Goal: Contribute content: Add original content to the website for others to see

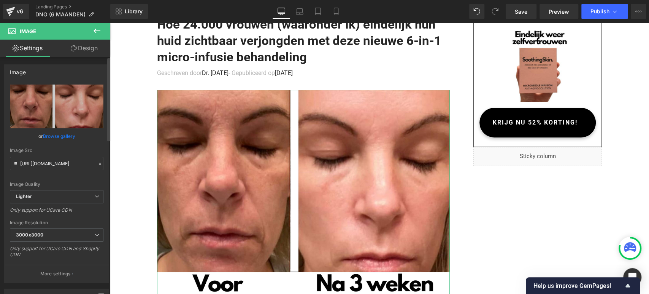
click at [60, 141] on link "Browse gallery" at bounding box center [59, 135] width 32 height 13
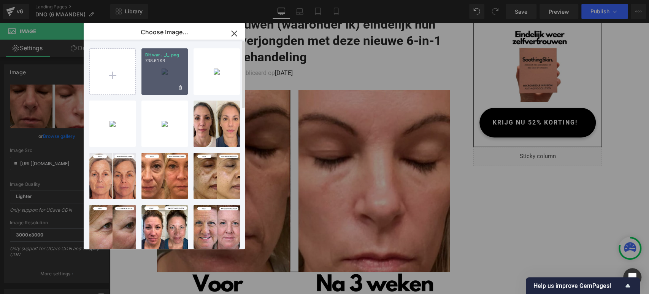
click at [151, 82] on div "Dit war..._1_.png 738.61 KB" at bounding box center [165, 71] width 46 height 46
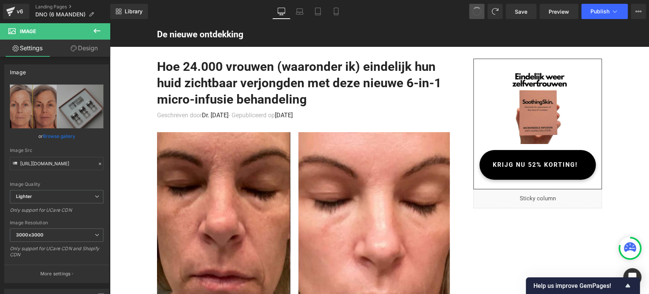
type input "[URL][DOMAIN_NAME]"
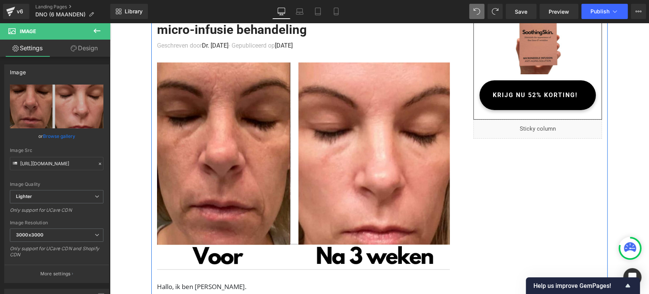
scroll to position [84, 0]
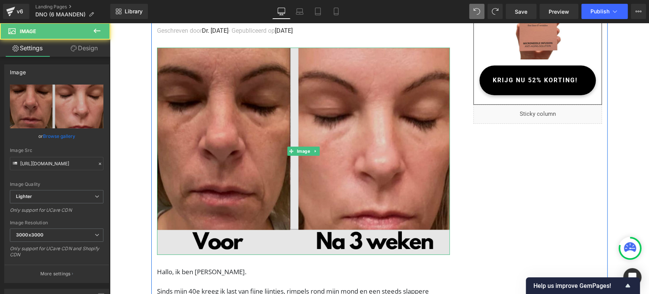
click at [331, 115] on img at bounding box center [303, 151] width 293 height 207
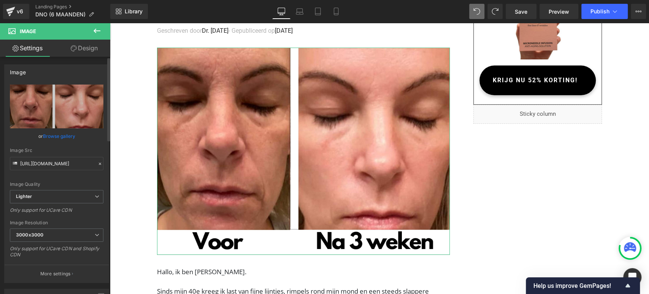
click at [64, 136] on link "Browse gallery" at bounding box center [59, 135] width 32 height 13
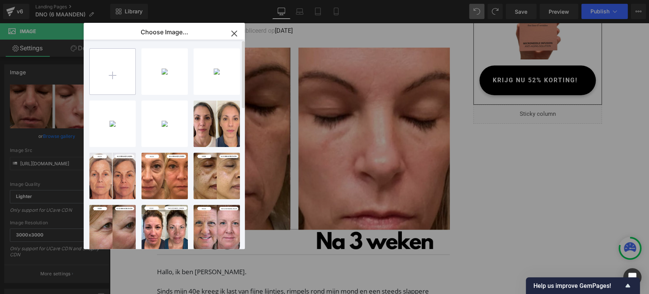
click at [112, 73] on input "file" at bounding box center [113, 72] width 46 height 46
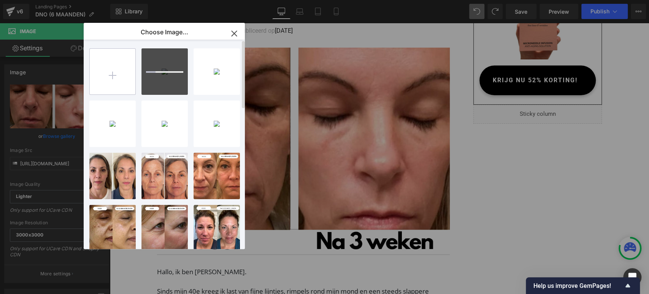
click at [115, 70] on input "file" at bounding box center [113, 72] width 46 height 46
type input "C:\fakepath\Dit waren precies de woorden van [PERSON_NAME], Wat een opluchting!…"
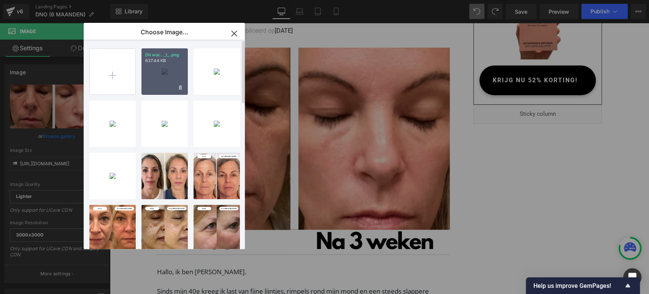
click at [159, 78] on div "Dit war..._1_.png 637.44 KB" at bounding box center [165, 71] width 46 height 46
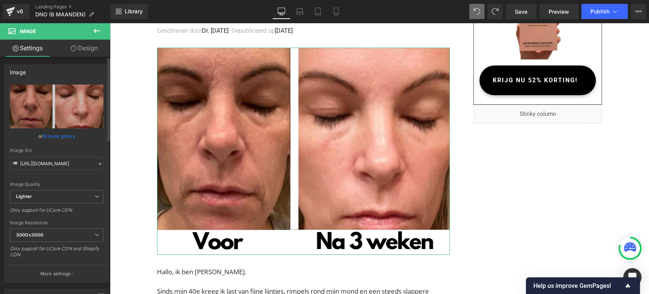
click at [66, 138] on link "Browse gallery" at bounding box center [59, 135] width 32 height 13
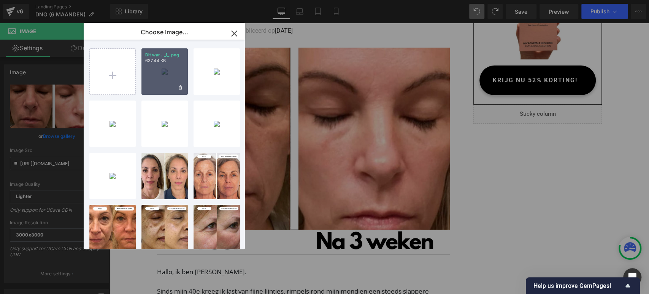
drag, startPoint x: 174, startPoint y: 76, endPoint x: 84, endPoint y: 53, distance: 93.3
click at [174, 76] on div "Dit war..._1_.png 637.44 KB" at bounding box center [165, 71] width 46 height 46
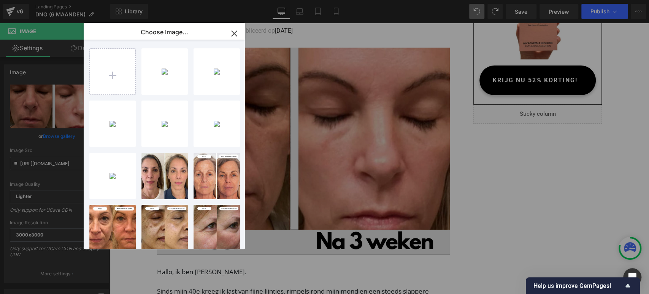
type input "[URL][DOMAIN_NAME]"
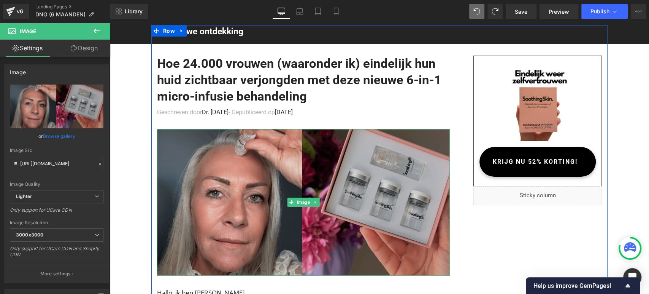
scroll to position [0, 0]
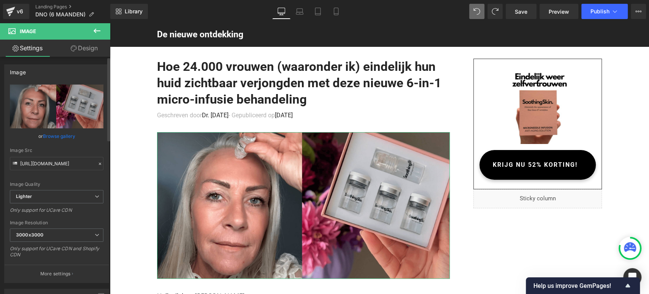
click at [66, 133] on link "Browse gallery" at bounding box center [59, 135] width 32 height 13
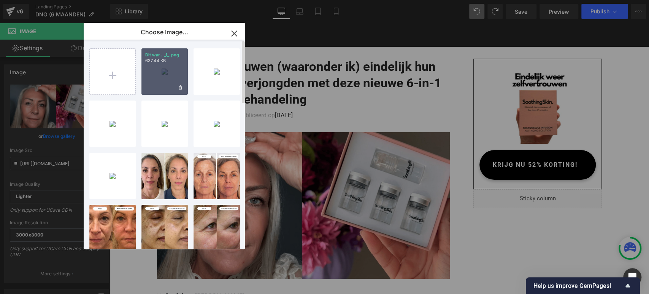
drag, startPoint x: 164, startPoint y: 72, endPoint x: 110, endPoint y: 53, distance: 56.6
click at [164, 72] on div "Dit war..._1_.png 637.44 KB" at bounding box center [165, 71] width 46 height 46
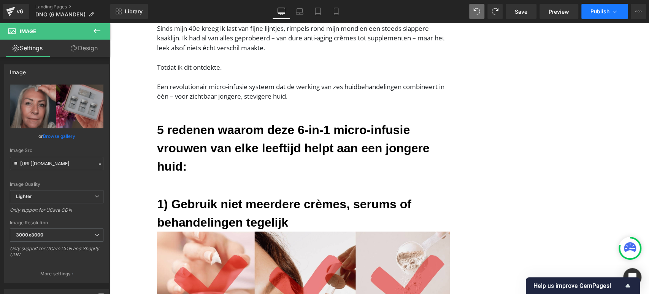
scroll to position [296, 0]
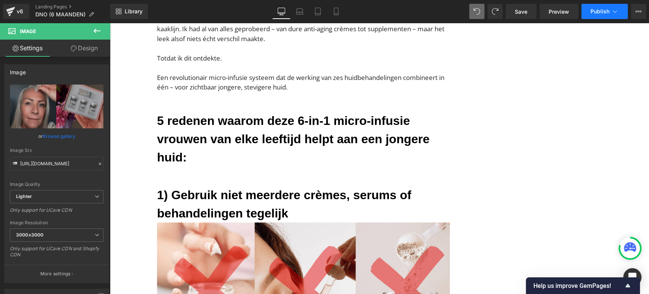
click at [617, 4] on button "Publish" at bounding box center [605, 11] width 46 height 15
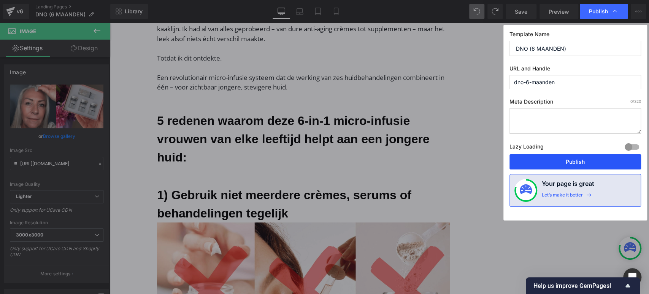
click at [558, 163] on button "Publish" at bounding box center [576, 161] width 132 height 15
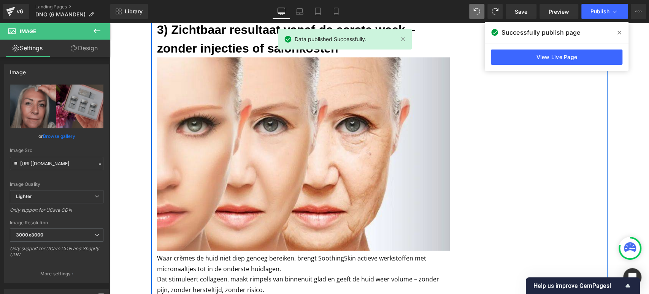
scroll to position [1099, 0]
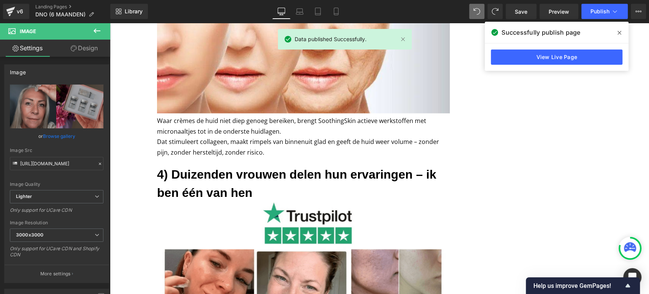
click at [521, 66] on div "View Live Page" at bounding box center [557, 56] width 144 height 27
click at [513, 55] on link "View Live Page" at bounding box center [557, 56] width 132 height 15
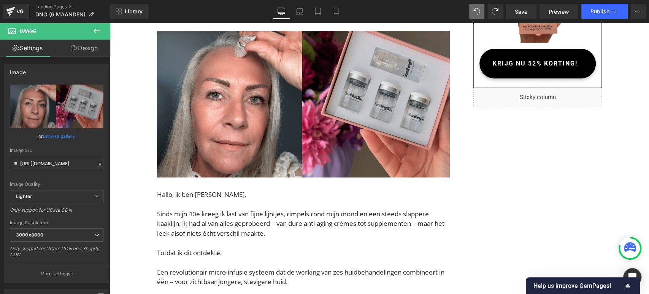
scroll to position [127, 0]
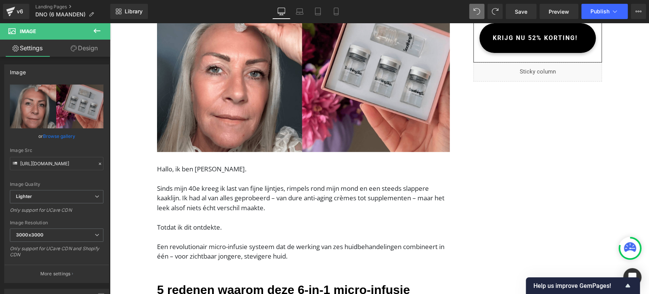
click at [196, 167] on p "Hallo, ik ben [PERSON_NAME]." at bounding box center [303, 173] width 293 height 19
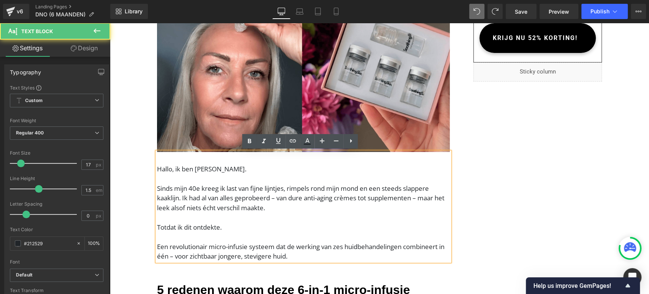
click at [205, 169] on p "Hallo, ik ben [PERSON_NAME]." at bounding box center [303, 173] width 293 height 19
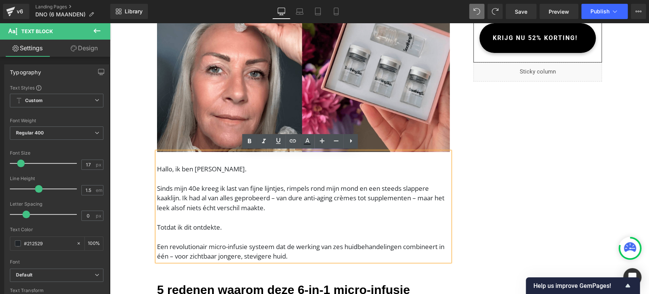
drag, startPoint x: 195, startPoint y: 169, endPoint x: 258, endPoint y: 170, distance: 63.5
click at [258, 170] on p "Hallo, ik ben [PERSON_NAME]." at bounding box center [303, 173] width 293 height 19
copy p "[PERSON_NAME]"
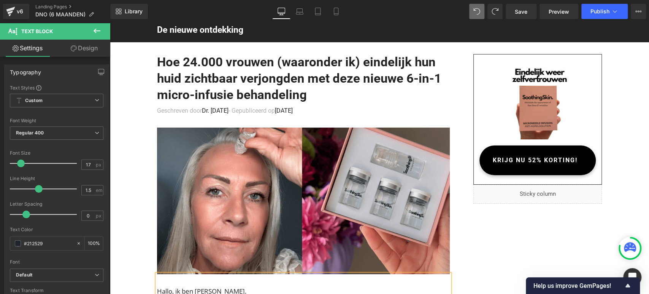
scroll to position [0, 0]
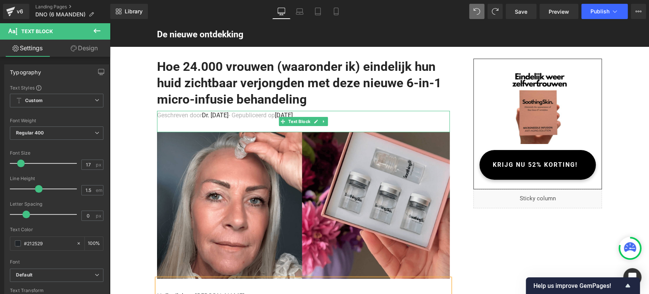
click at [216, 116] on span "Dr. [DATE]" at bounding box center [215, 114] width 27 height 7
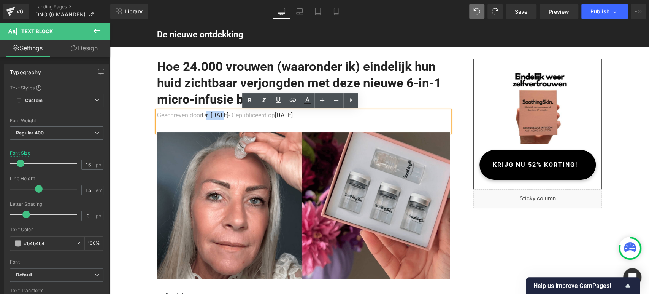
drag, startPoint x: 222, startPoint y: 116, endPoint x: 205, endPoint y: 116, distance: 17.5
click at [205, 116] on p "Geschreven door Dr. [DATE] - Gepubliceerd op [DATE]" at bounding box center [303, 115] width 293 height 9
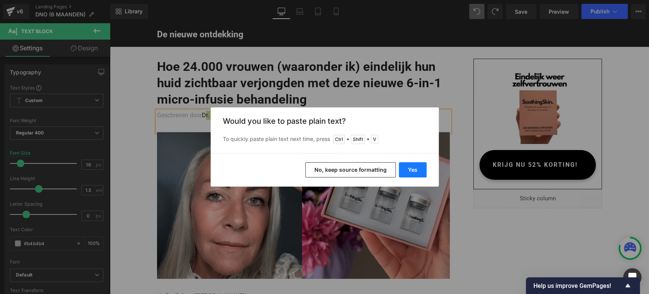
click at [400, 170] on button "Yes" at bounding box center [413, 169] width 28 height 15
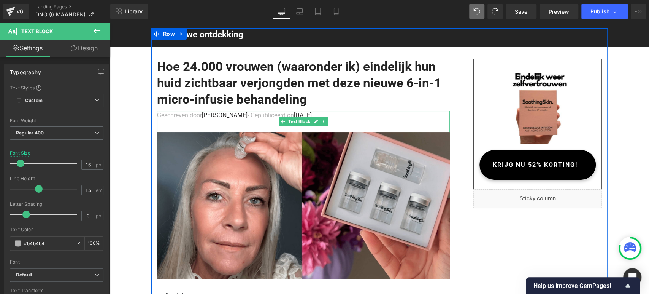
click at [265, 117] on p "Geschreven door [PERSON_NAME] op [DATE]" at bounding box center [303, 115] width 293 height 9
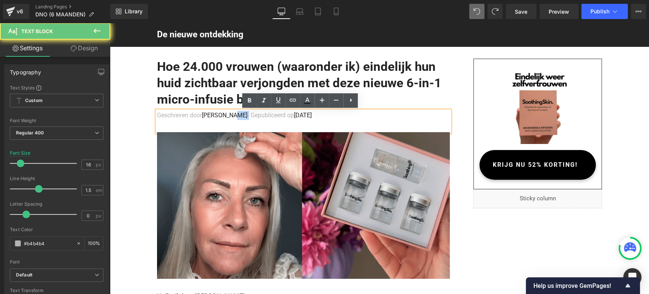
drag, startPoint x: 266, startPoint y: 117, endPoint x: 234, endPoint y: 116, distance: 31.6
click at [234, 116] on p "Geschreven door [PERSON_NAME] op [DATE]" at bounding box center [303, 115] width 293 height 9
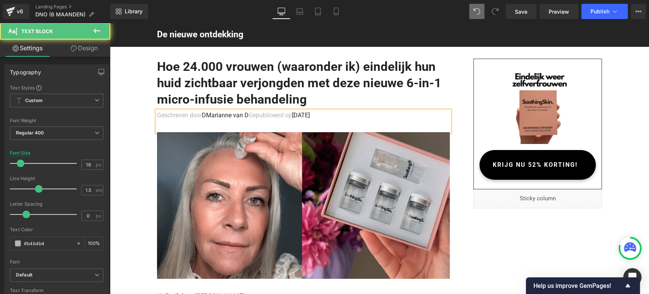
click at [203, 115] on span "DMarianne van D" at bounding box center [225, 114] width 47 height 7
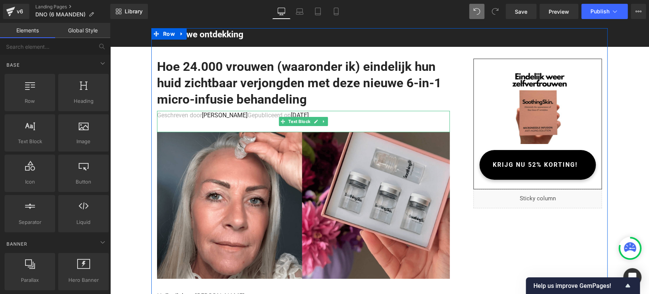
click at [223, 113] on span "[PERSON_NAME]" at bounding box center [225, 114] width 46 height 7
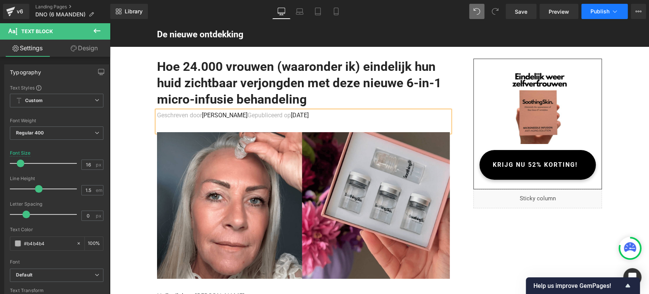
click at [619, 9] on button "Publish" at bounding box center [605, 11] width 46 height 15
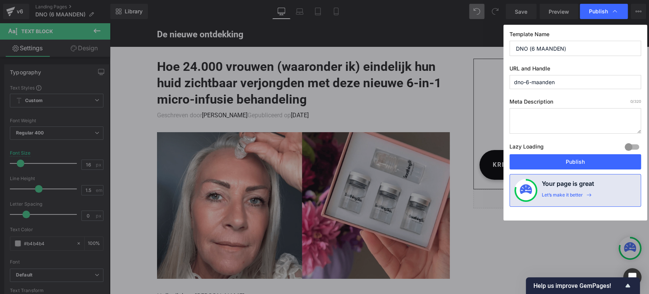
click at [545, 171] on div "Template Name DNO (6 MAANDEN) URL and Handle dno-6-maanden Meta Description 0 /…" at bounding box center [576, 123] width 144 height 196
drag, startPoint x: 543, startPoint y: 166, endPoint x: 178, endPoint y: 126, distance: 367.5
click at [543, 166] on button "Publish" at bounding box center [576, 161] width 132 height 15
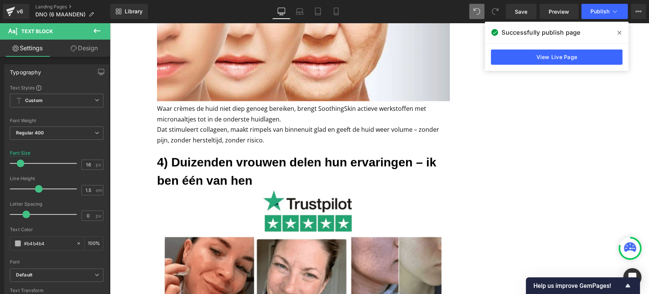
scroll to position [1136, 0]
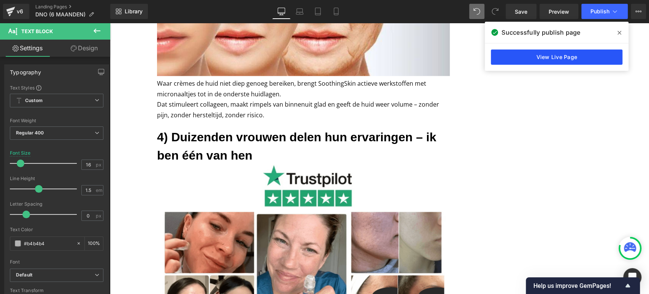
click at [584, 63] on link "View Live Page" at bounding box center [557, 56] width 132 height 15
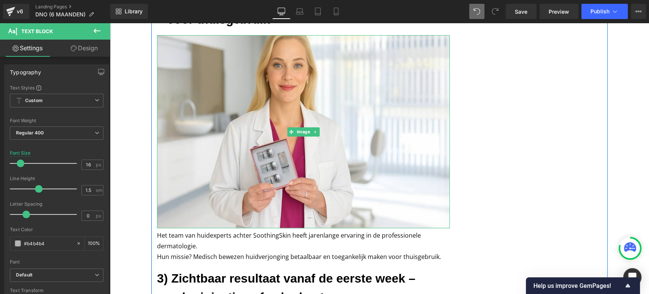
scroll to position [671, 0]
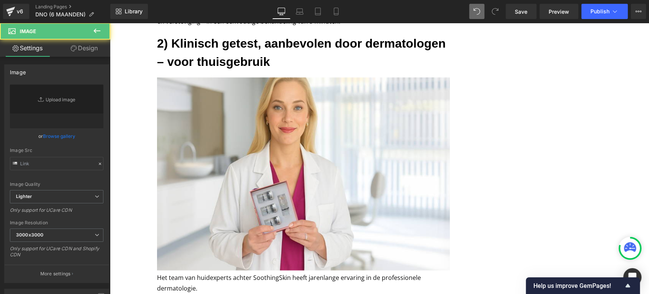
click at [245, 142] on img at bounding box center [303, 173] width 293 height 193
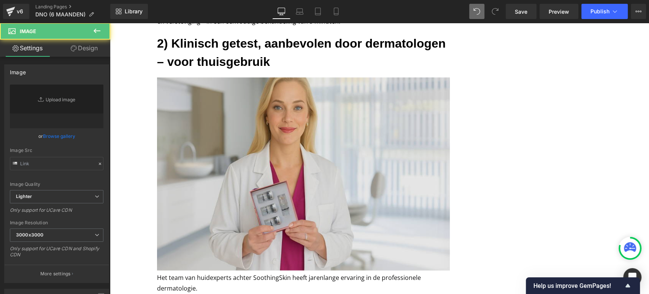
drag, startPoint x: 226, startPoint y: 129, endPoint x: 204, endPoint y: 130, distance: 22.1
click at [226, 129] on img at bounding box center [303, 173] width 293 height 193
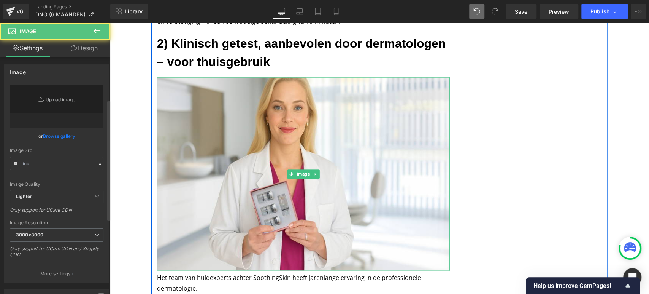
type input "[URL][DOMAIN_NAME]"
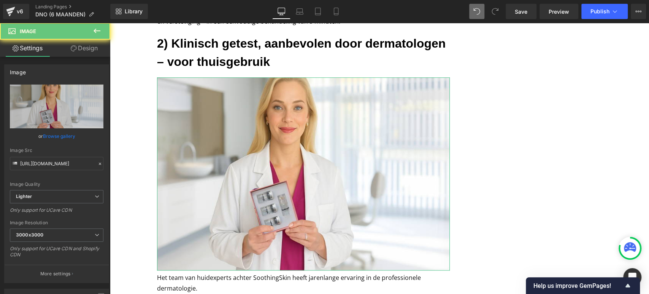
click at [66, 138] on link "Browse gallery" at bounding box center [59, 135] width 32 height 13
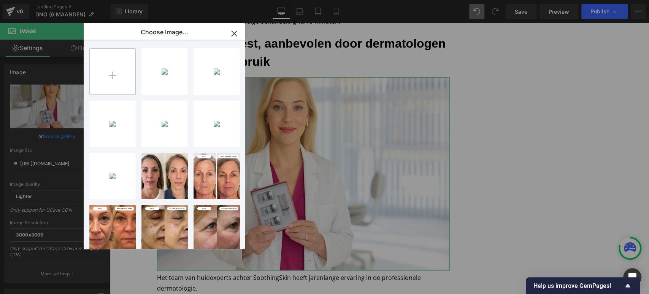
click at [110, 72] on input "file" at bounding box center [113, 72] width 46 height 46
type input "C:\fakepath\Dit waren precies de woorden van [PERSON_NAME], Wat een opluchting!…"
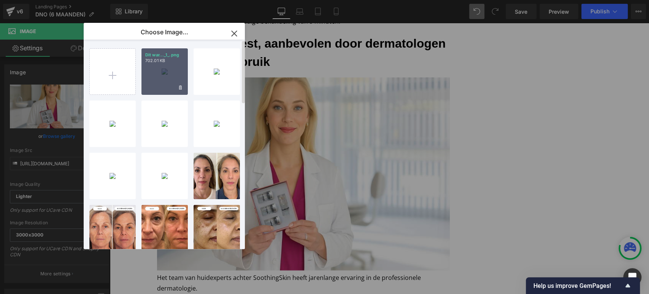
click at [166, 78] on div "Dit war..._1_.png 702.01 KB" at bounding box center [165, 71] width 46 height 46
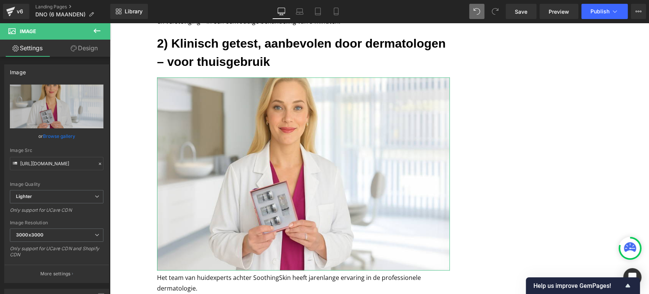
drag, startPoint x: 57, startPoint y: 133, endPoint x: 96, endPoint y: 125, distance: 39.2
click at [57, 133] on link "Browse gallery" at bounding box center [59, 135] width 32 height 13
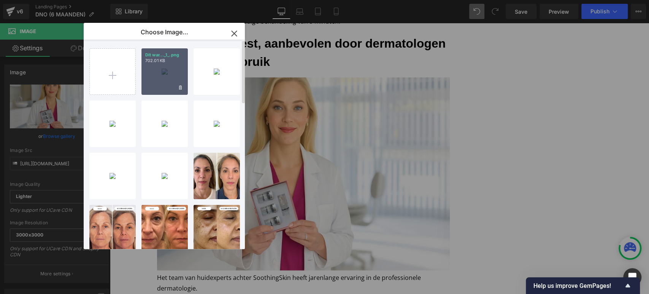
drag, startPoint x: 148, startPoint y: 78, endPoint x: 86, endPoint y: 68, distance: 62.5
click at [148, 78] on div "Dit war..._1_.png 702.01 KB" at bounding box center [165, 71] width 46 height 46
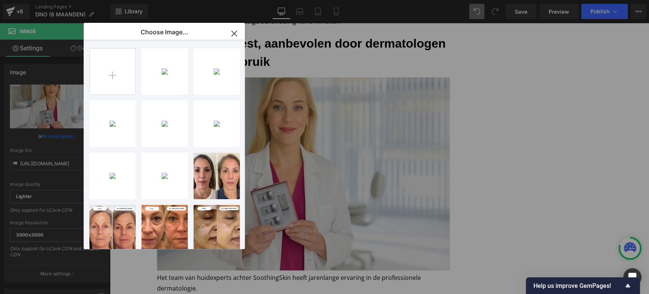
type input "[URL][DOMAIN_NAME]"
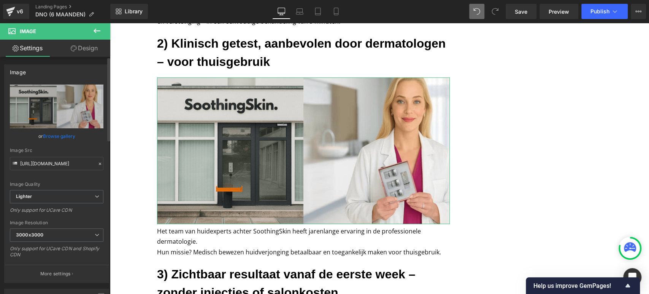
click at [65, 138] on link "Browse gallery" at bounding box center [59, 135] width 32 height 13
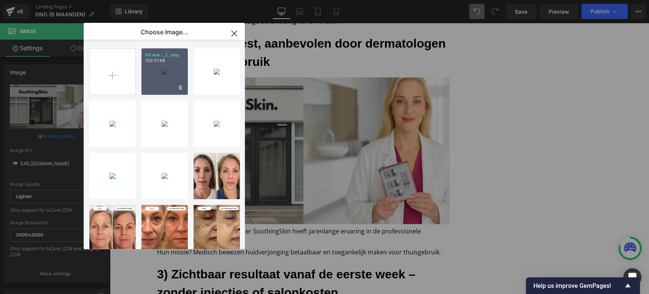
click at [172, 80] on div "Dit war..._1_.png 702.01 KB" at bounding box center [165, 71] width 46 height 46
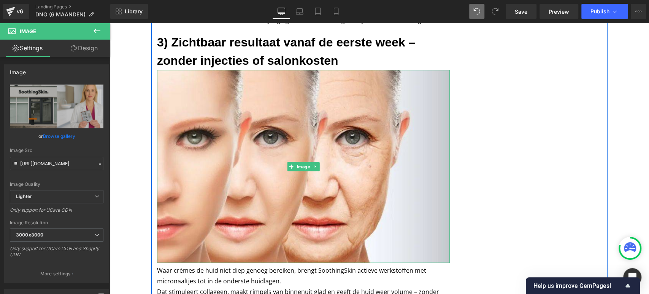
scroll to position [883, 0]
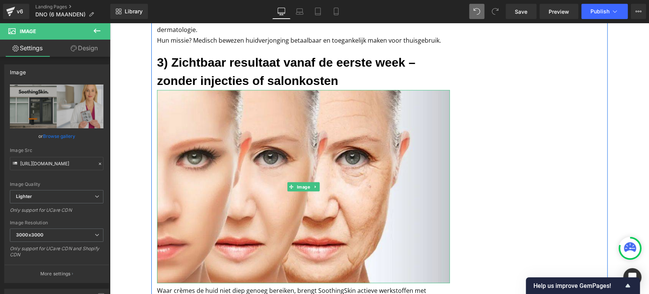
click at [226, 159] on img at bounding box center [303, 186] width 293 height 193
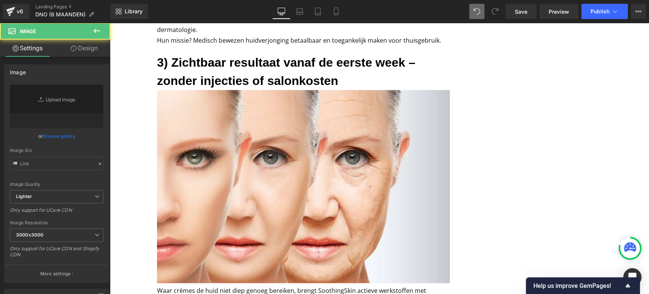
type input "[URL][DOMAIN_NAME]"
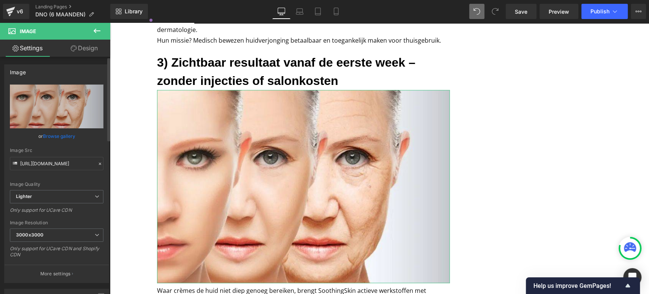
click at [64, 140] on link "Browse gallery" at bounding box center [59, 135] width 32 height 13
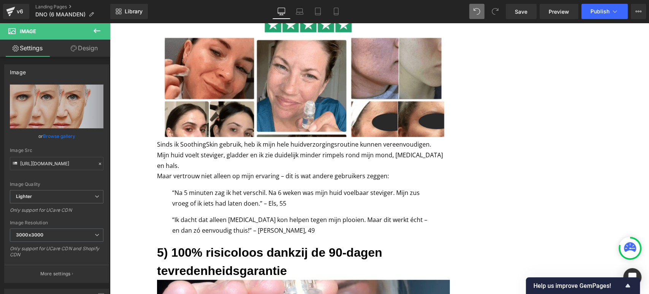
scroll to position [924, 0]
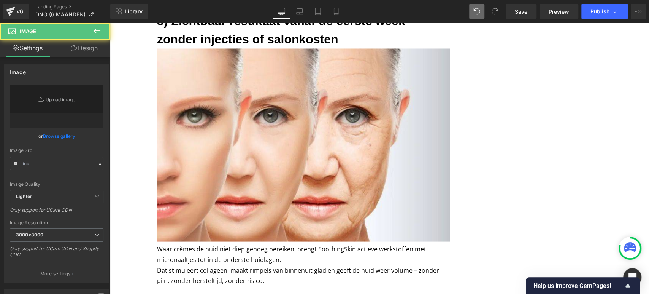
click at [61, 136] on link "Browse gallery" at bounding box center [59, 135] width 32 height 13
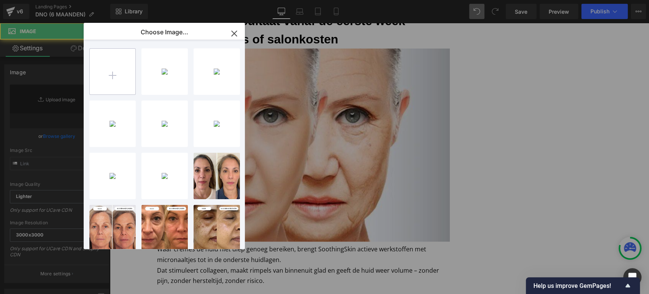
click at [118, 79] on input "file" at bounding box center [113, 72] width 46 height 46
type input "C:\fakepath\Ontwerp zonder titel (14) (1).png"
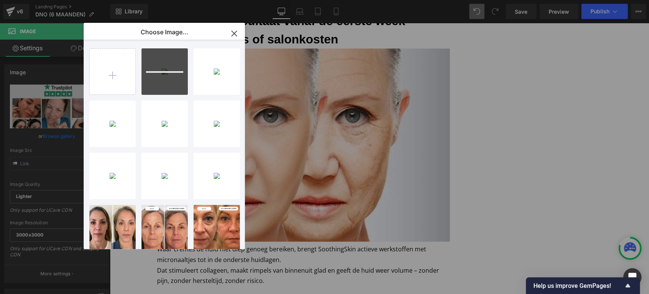
type input "[URL][DOMAIN_NAME]"
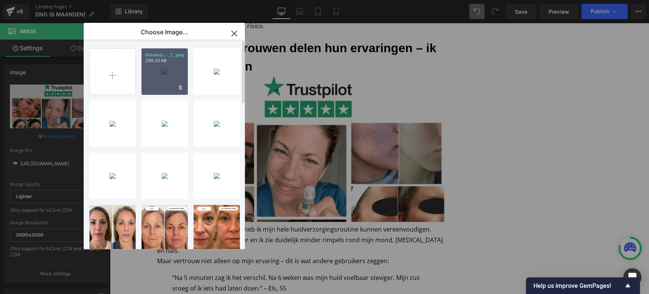
click at [163, 76] on div "Ontwerp... _1_.png 299.30 KB" at bounding box center [165, 71] width 46 height 46
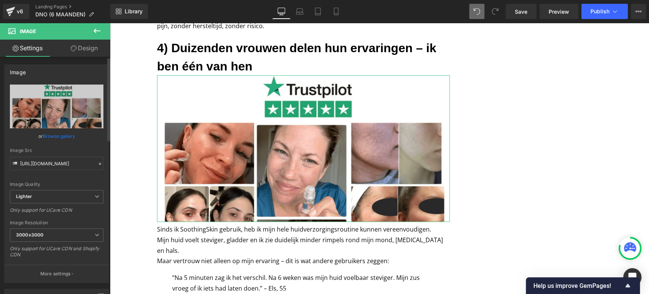
click at [59, 135] on link "Browse gallery" at bounding box center [59, 135] width 32 height 13
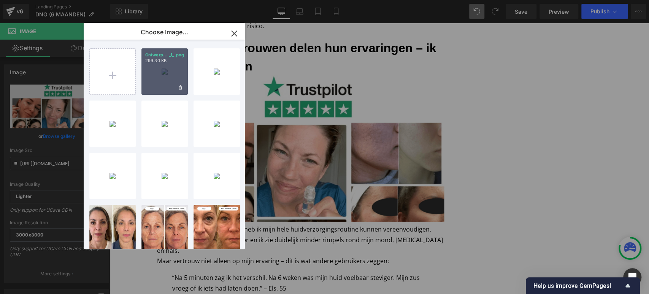
click at [156, 79] on div "Ontwerp... _1_.png 299.30 KB" at bounding box center [165, 71] width 46 height 46
type input "[URL][DOMAIN_NAME]"
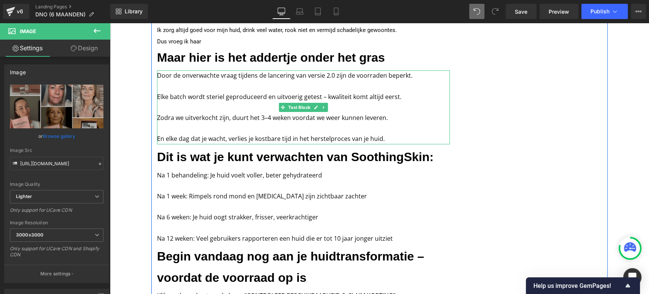
scroll to position [1792, 0]
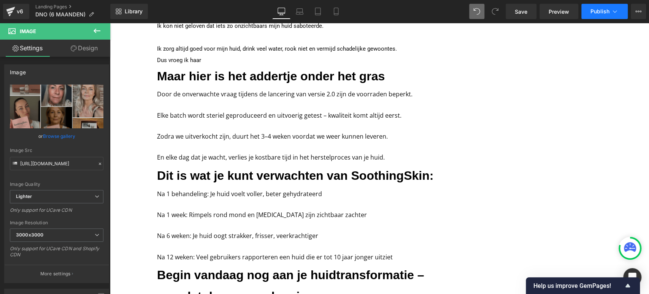
click at [592, 12] on span "Publish" at bounding box center [600, 11] width 19 height 6
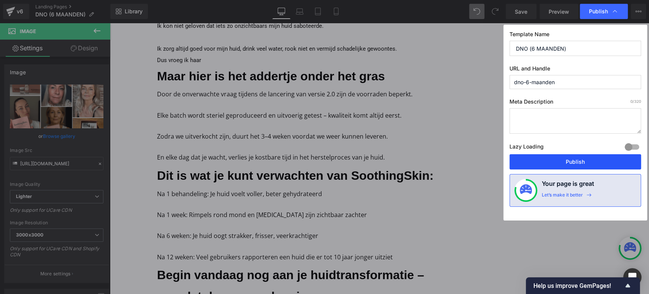
click at [561, 159] on button "Publish" at bounding box center [576, 161] width 132 height 15
